Goal: Transaction & Acquisition: Purchase product/service

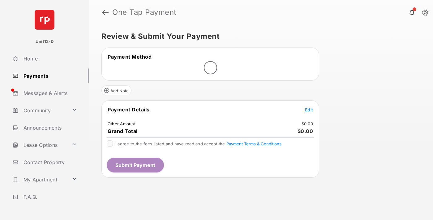
click at [309, 110] on span "Edit" at bounding box center [309, 109] width 8 height 5
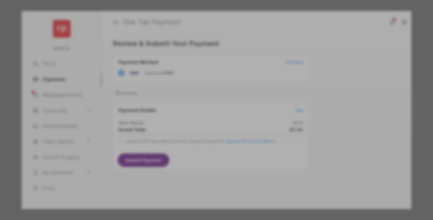
click at [205, 104] on div "Other Amount" at bounding box center [205, 105] width 100 height 11
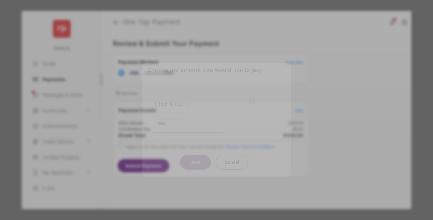
type input "****"
click at [195, 156] on button "Save" at bounding box center [195, 162] width 31 height 15
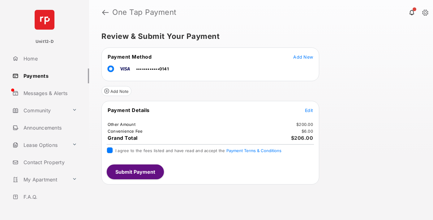
click at [135, 172] on button "Submit Payment" at bounding box center [135, 172] width 57 height 15
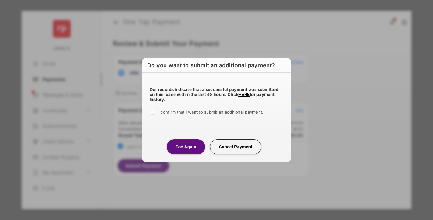
click at [185, 147] on button "Pay Again" at bounding box center [186, 147] width 38 height 15
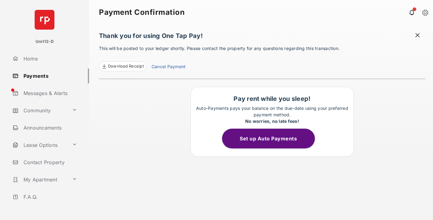
click at [272, 139] on button "Set up Auto Payments" at bounding box center [268, 139] width 93 height 20
